Goal: Transaction & Acquisition: Purchase product/service

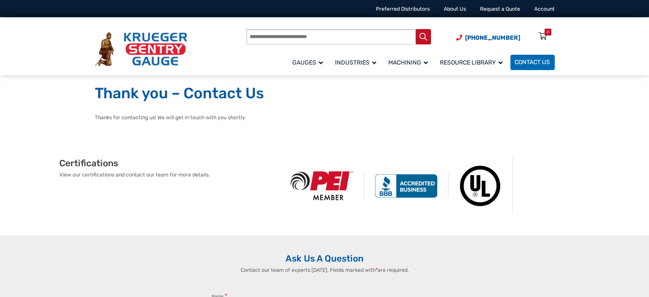
click at [333, 37] on input "Products search" at bounding box center [338, 37] width 185 height 16
click at [175, 47] on img at bounding box center [141, 49] width 93 height 34
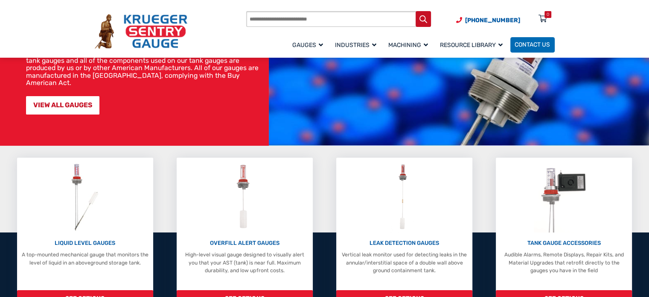
scroll to position [43, 0]
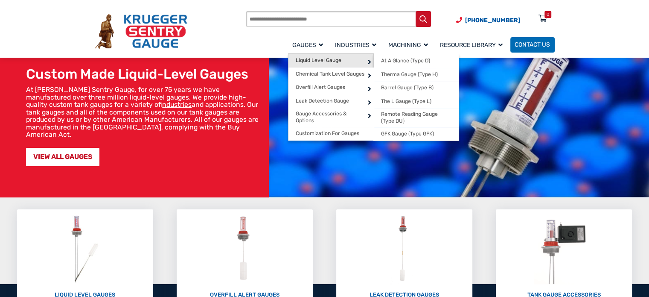
click at [324, 59] on span "Liquid Level Gauge" at bounding box center [319, 60] width 46 height 6
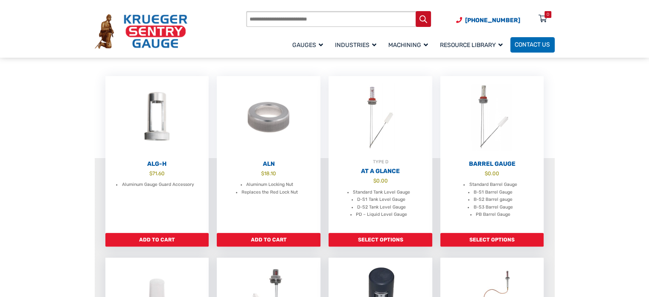
scroll to position [213, 0]
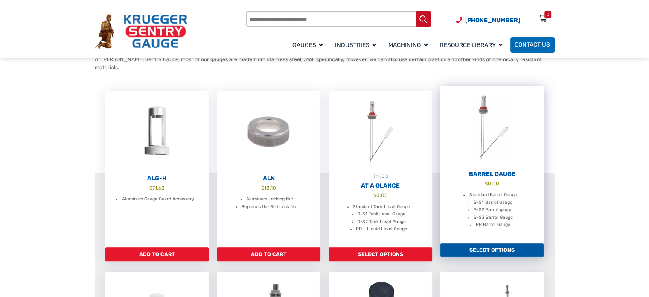
click at [493, 128] on img at bounding box center [493, 127] width 104 height 82
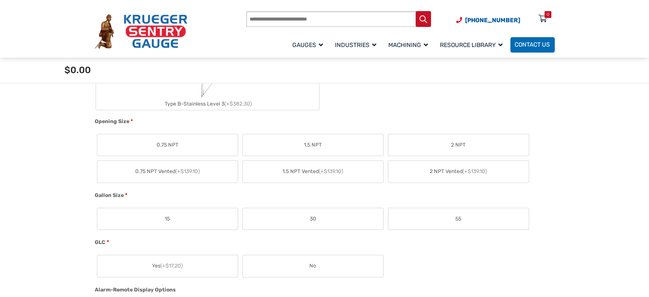
scroll to position [427, 0]
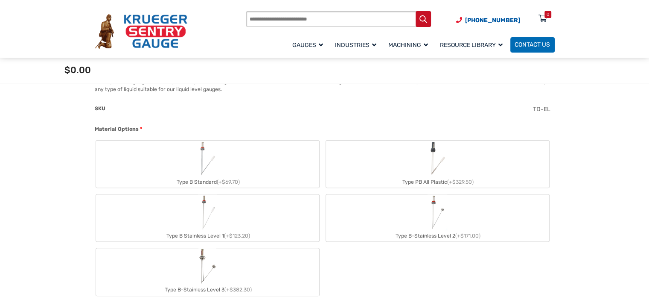
click at [206, 158] on img "Type B Standard" at bounding box center [207, 158] width 21 height 36
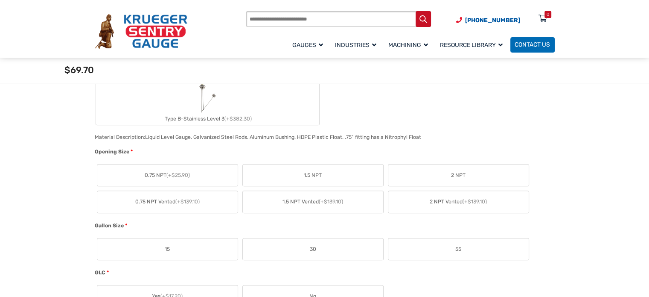
click at [157, 209] on label "0.75 NPT Vented (+$139.10)" at bounding box center [167, 202] width 140 height 22
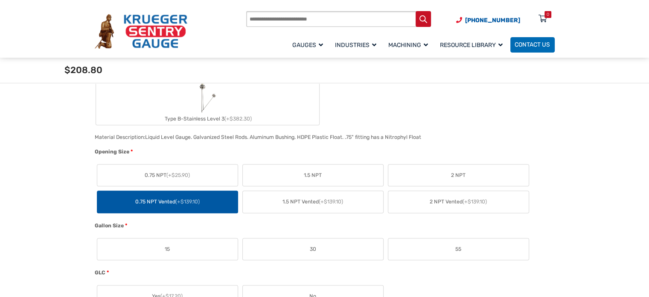
click at [488, 251] on label "55" at bounding box center [459, 249] width 140 height 22
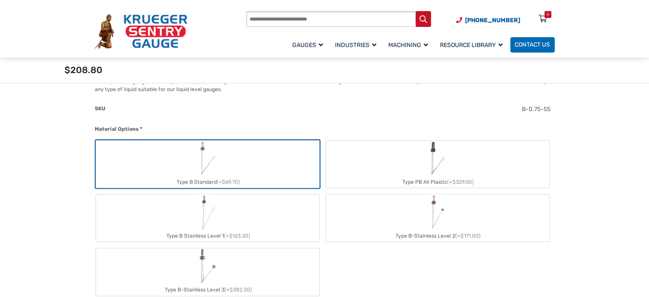
scroll to position [470, 0]
